Goal: Task Accomplishment & Management: Use online tool/utility

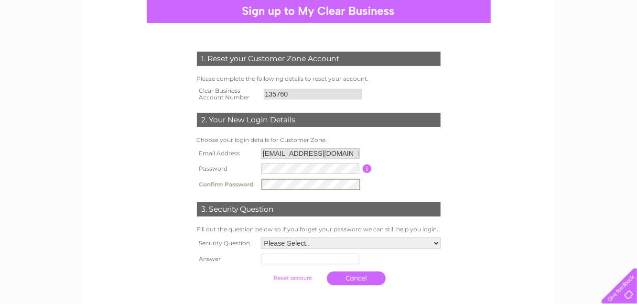
scroll to position [143, 0]
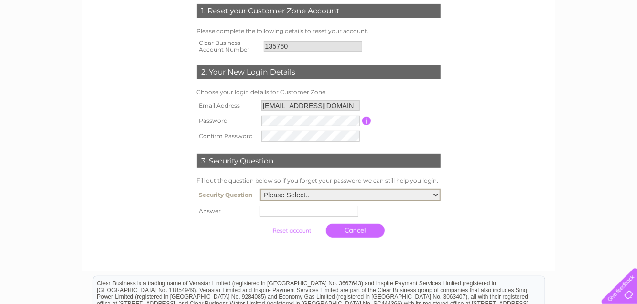
click at [437, 195] on select "Please Select.. In what town or city was your first job? In what town or city d…" at bounding box center [350, 195] width 181 height 12
select select "1"
click at [260, 189] on select "Please Select.. In what town or city was your first job? In what town or city d…" at bounding box center [350, 195] width 181 height 12
click at [281, 213] on input "text" at bounding box center [310, 210] width 99 height 11
type input "ruthin"
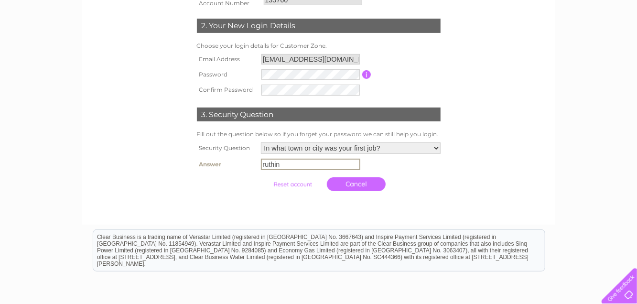
scroll to position [191, 0]
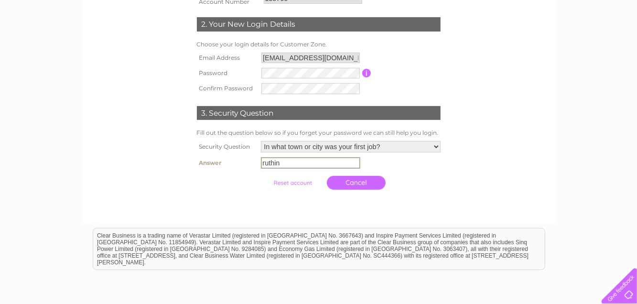
click at [293, 183] on input "submit" at bounding box center [292, 182] width 59 height 13
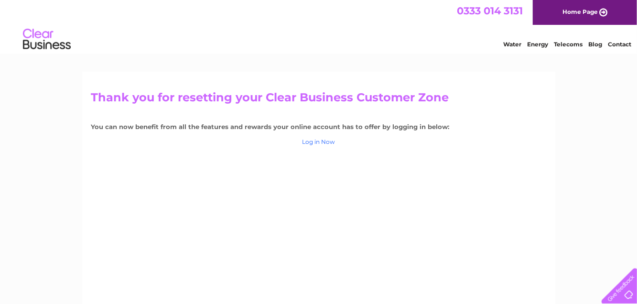
click at [319, 141] on link "Log in Now" at bounding box center [318, 141] width 33 height 7
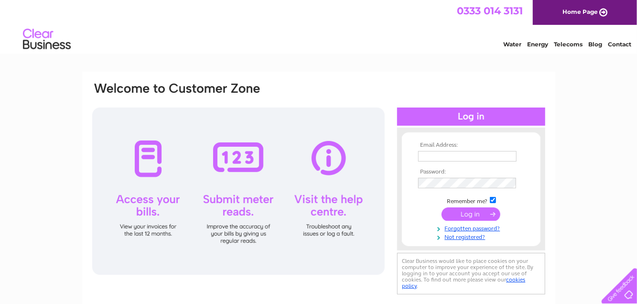
type input "jtw1wendy@gmail.com"
click at [471, 216] on input "submit" at bounding box center [471, 213] width 59 height 13
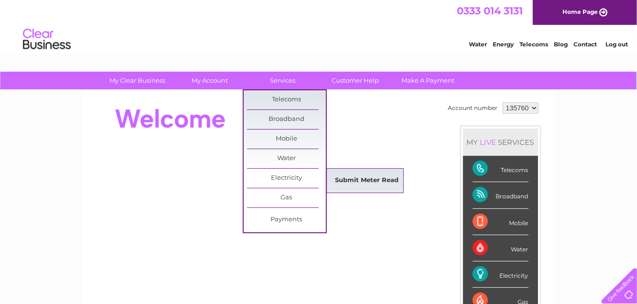
click at [350, 179] on link "Submit Meter Read" at bounding box center [366, 180] width 79 height 19
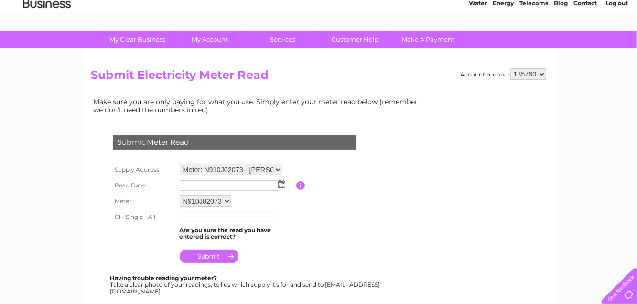
scroll to position [96, 0]
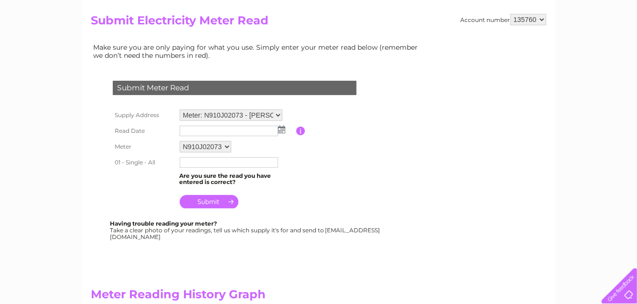
click at [279, 129] on img at bounding box center [281, 130] width 7 height 8
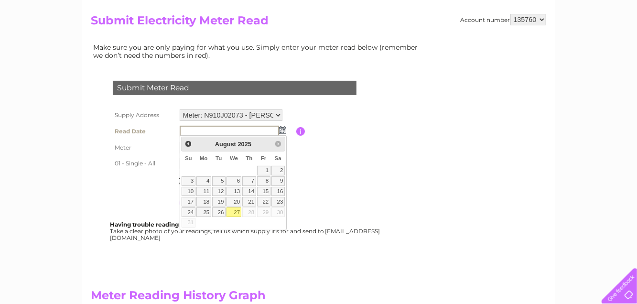
drag, startPoint x: 237, startPoint y: 213, endPoint x: 228, endPoint y: 202, distance: 13.6
click at [236, 213] on link "27" at bounding box center [234, 212] width 15 height 10
type input "2025/08/27"
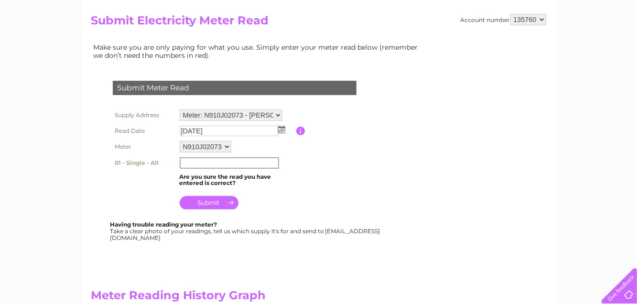
click at [204, 164] on input "text" at bounding box center [229, 162] width 99 height 11
type input "104212"
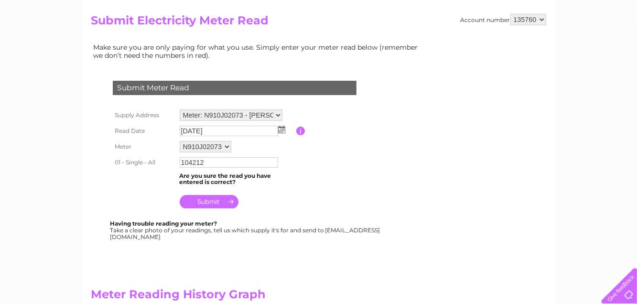
click at [208, 202] on input "submit" at bounding box center [209, 201] width 59 height 13
